Goal: Information Seeking & Learning: Learn about a topic

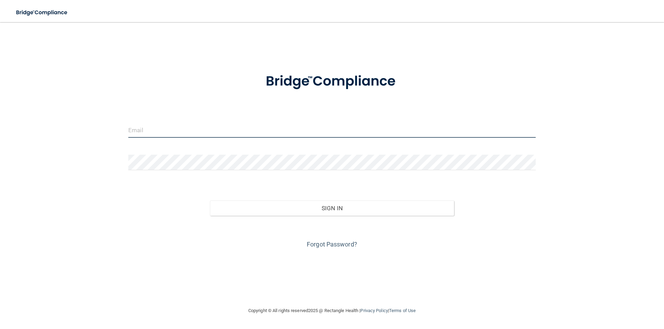
click at [186, 124] on input "email" at bounding box center [331, 130] width 407 height 16
type input "[EMAIL_ADDRESS][DOMAIN_NAME]"
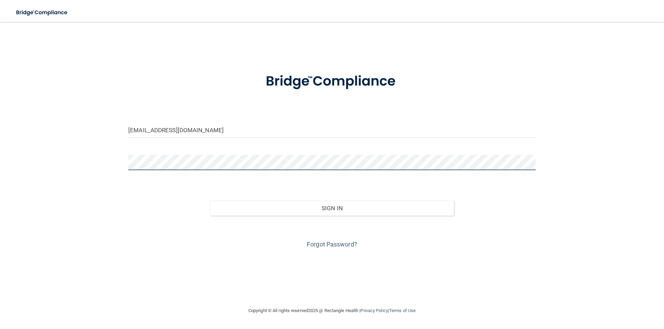
click at [210, 201] on button "Sign In" at bounding box center [332, 208] width 244 height 15
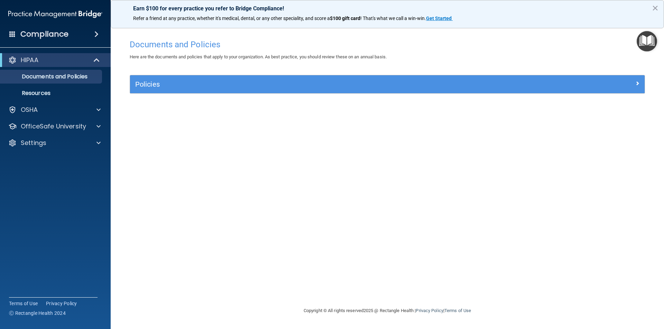
click at [96, 32] on span at bounding box center [96, 34] width 4 height 8
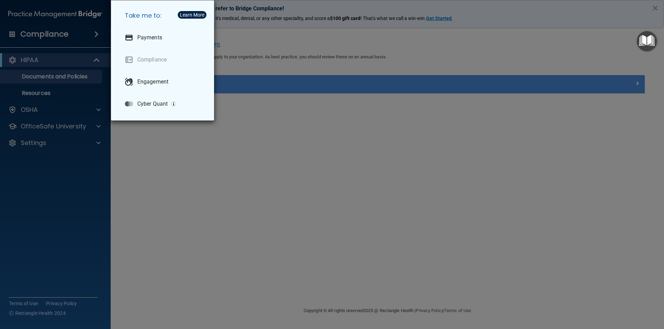
click at [155, 193] on div "Take me to: Payments Compliance Engagement Cyber Quant" at bounding box center [332, 164] width 664 height 329
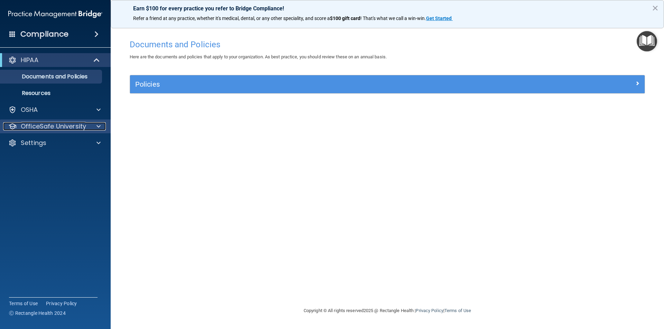
click at [83, 124] on p "OfficeSafe University" at bounding box center [53, 126] width 65 height 8
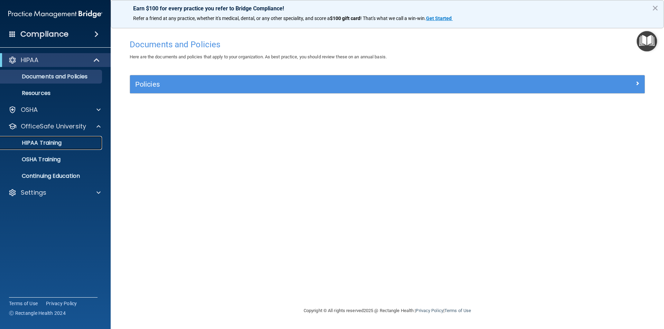
click at [62, 143] on div "HIPAA Training" at bounding box center [51, 143] width 94 height 7
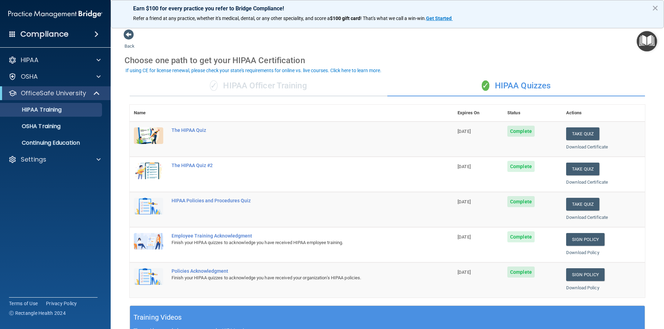
click at [191, 126] on td "The HIPAA Quiz" at bounding box center [310, 139] width 286 height 35
click at [193, 129] on div "The HIPAA Quiz" at bounding box center [294, 131] width 247 height 6
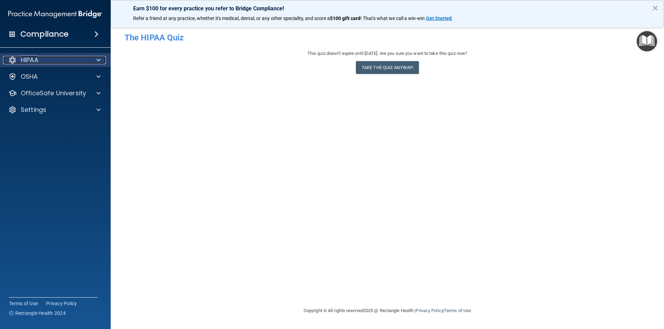
click at [66, 60] on div "HIPAA" at bounding box center [46, 60] width 86 height 8
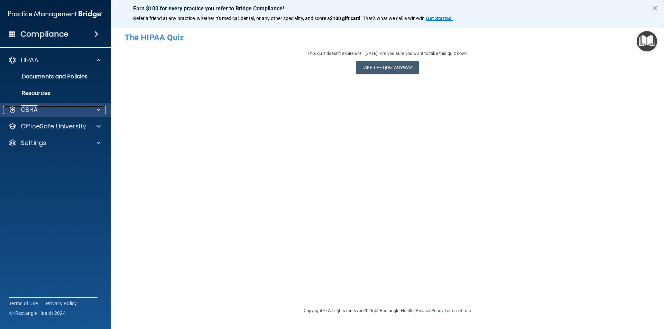
click at [55, 106] on div "OSHA" at bounding box center [46, 110] width 86 height 8
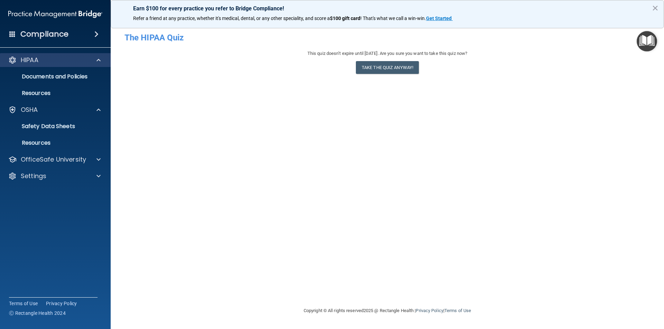
click at [96, 55] on div "HIPAA" at bounding box center [55, 60] width 111 height 14
click at [96, 64] on div at bounding box center [97, 60] width 17 height 8
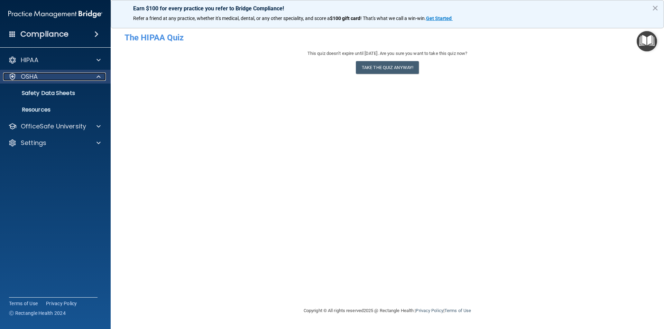
click at [95, 77] on div at bounding box center [97, 77] width 17 height 8
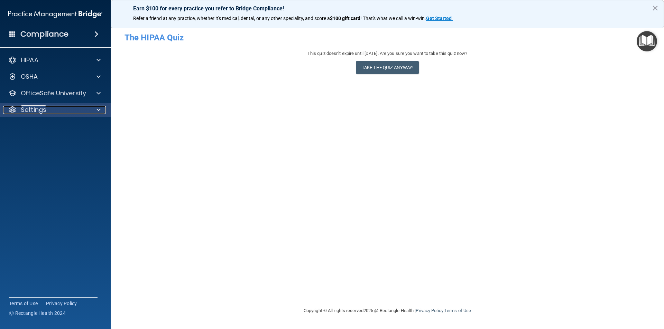
click at [50, 109] on div "Settings" at bounding box center [46, 110] width 86 height 8
click at [51, 128] on p "My Account" at bounding box center [51, 126] width 94 height 7
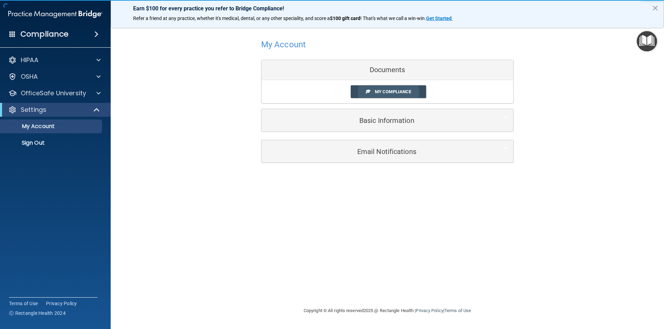
click at [401, 93] on span "My Compliance" at bounding box center [393, 91] width 36 height 5
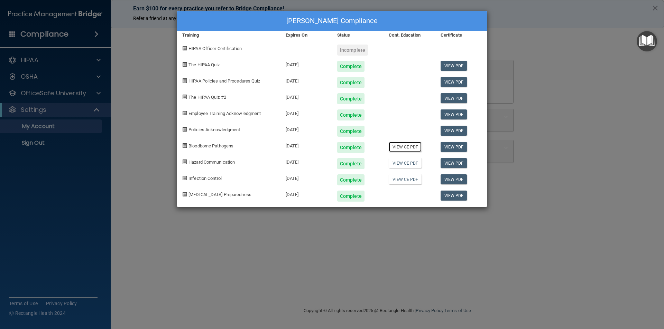
click at [407, 148] on link "View CE PDF" at bounding box center [405, 147] width 33 height 10
click at [401, 161] on link "View CE PDF" at bounding box center [405, 163] width 33 height 10
click at [403, 183] on link "View CE PDF" at bounding box center [405, 180] width 33 height 10
click at [126, 116] on div "[PERSON_NAME] Compliance Training Expires On Status Cont. Education Certificate…" at bounding box center [332, 164] width 664 height 329
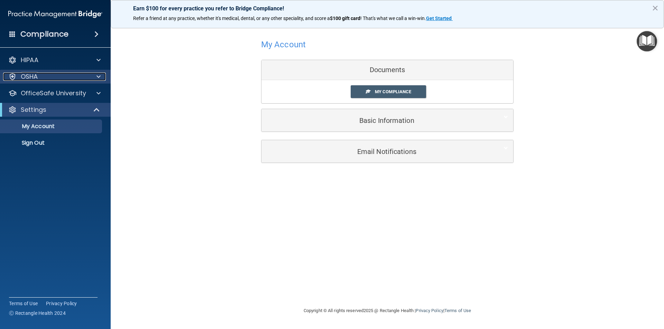
click at [72, 79] on div "OSHA" at bounding box center [46, 77] width 86 height 8
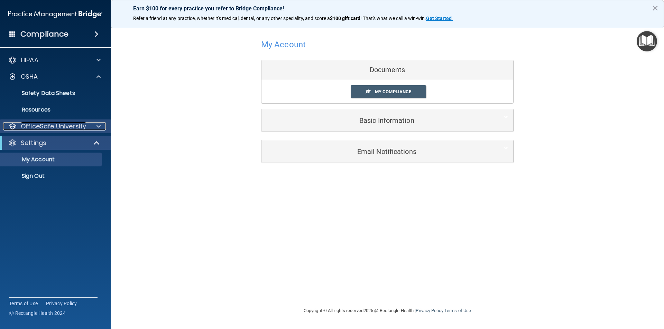
click at [67, 129] on p "OfficeSafe University" at bounding box center [53, 126] width 65 height 8
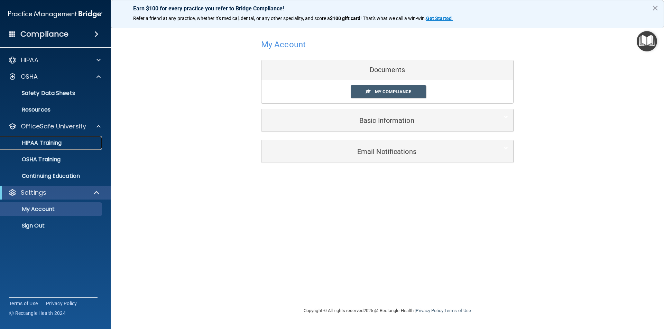
click at [62, 144] on div "HIPAA Training" at bounding box center [51, 143] width 94 height 7
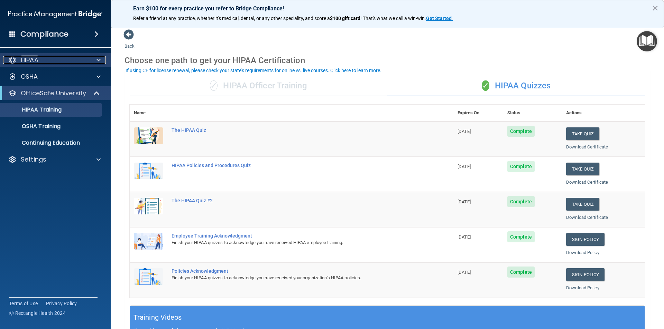
click at [87, 59] on div "HIPAA" at bounding box center [46, 60] width 86 height 8
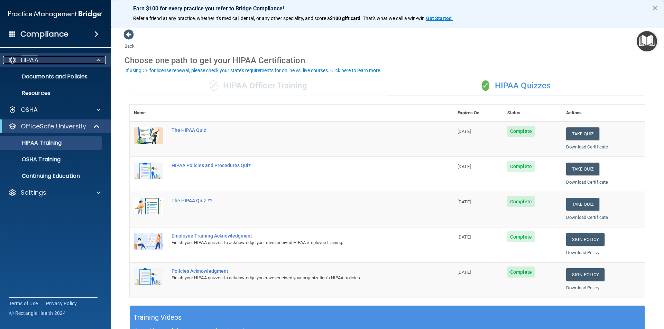
click at [87, 59] on div "HIPAA" at bounding box center [46, 60] width 86 height 8
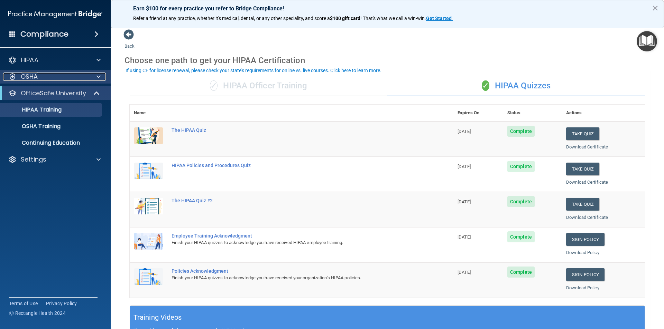
click at [94, 80] on div at bounding box center [97, 77] width 17 height 8
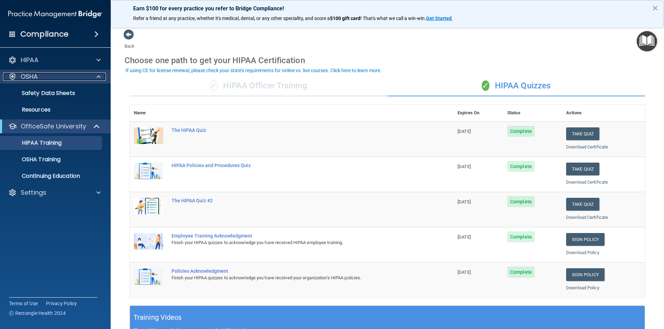
click at [94, 80] on div at bounding box center [97, 77] width 17 height 8
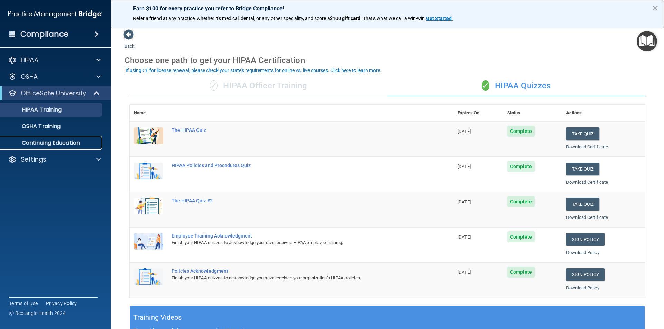
click at [65, 142] on p "Continuing Education" at bounding box center [51, 143] width 94 height 7
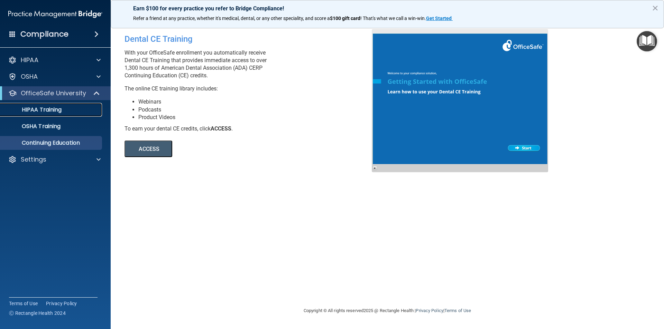
click at [58, 113] on p "HIPAA Training" at bounding box center [32, 109] width 57 height 7
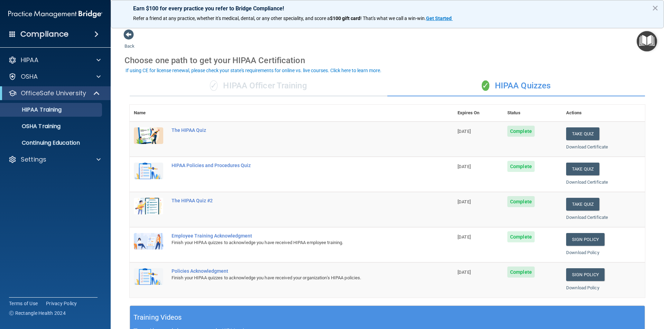
click at [268, 85] on div "✓ HIPAA Officer Training" at bounding box center [259, 86] width 258 height 21
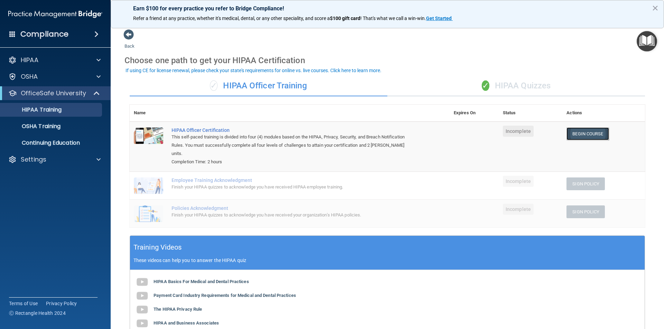
click at [582, 135] on link "Begin Course" at bounding box center [587, 134] width 42 height 13
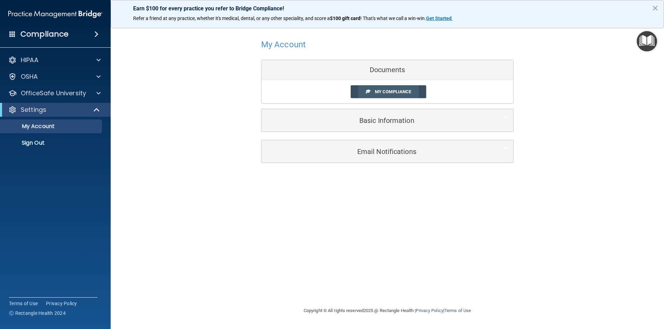
click at [383, 91] on span "My Compliance" at bounding box center [393, 91] width 36 height 5
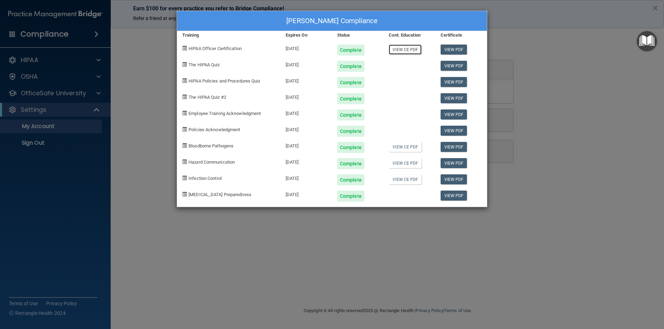
click at [408, 46] on link "View CE PDF" at bounding box center [405, 50] width 33 height 10
